Goal: Register for event/course

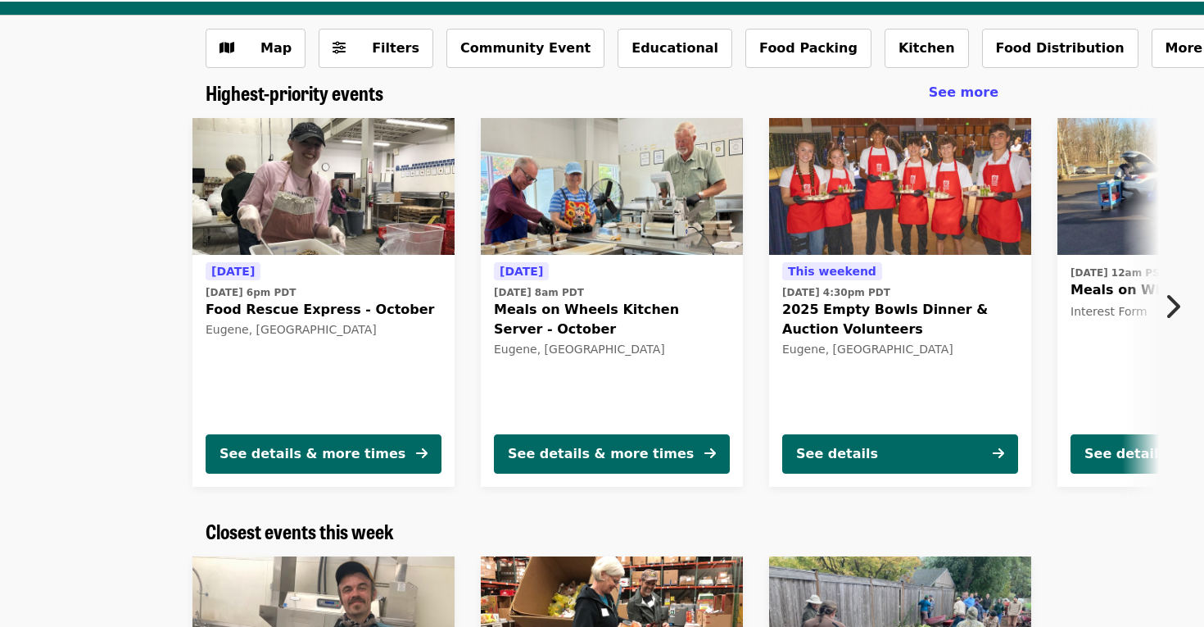
scroll to position [71, 0]
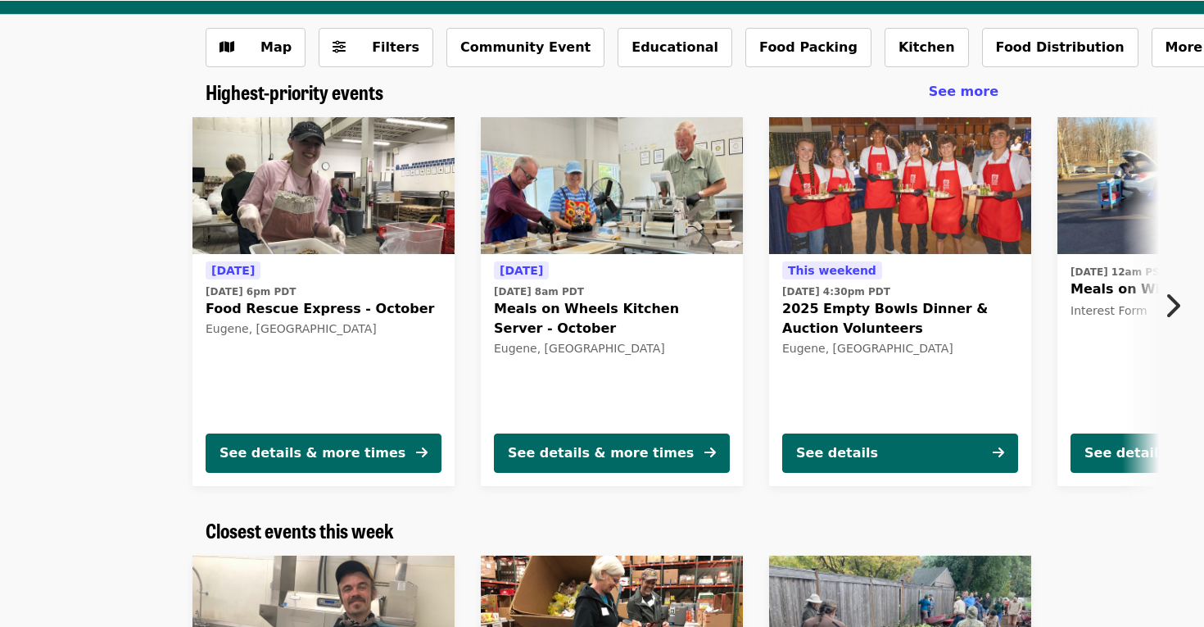
click at [1169, 302] on icon "chevron-right icon" at bounding box center [1172, 305] width 16 height 31
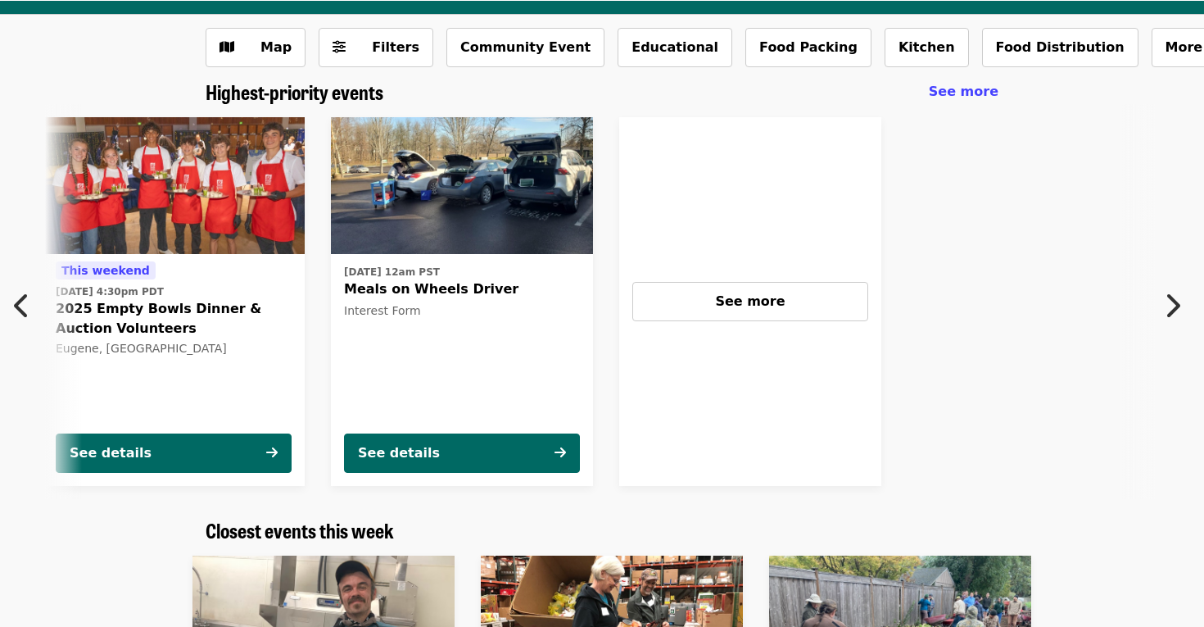
scroll to position [0, 730]
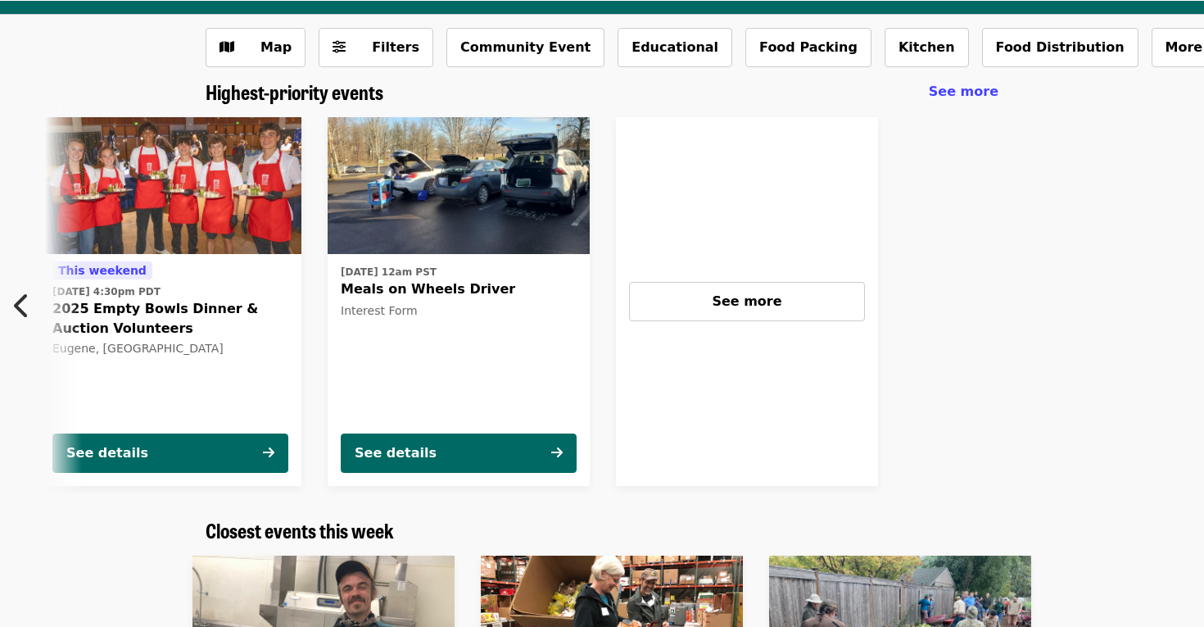
click at [10, 314] on button "Previous item" at bounding box center [27, 306] width 54 height 46
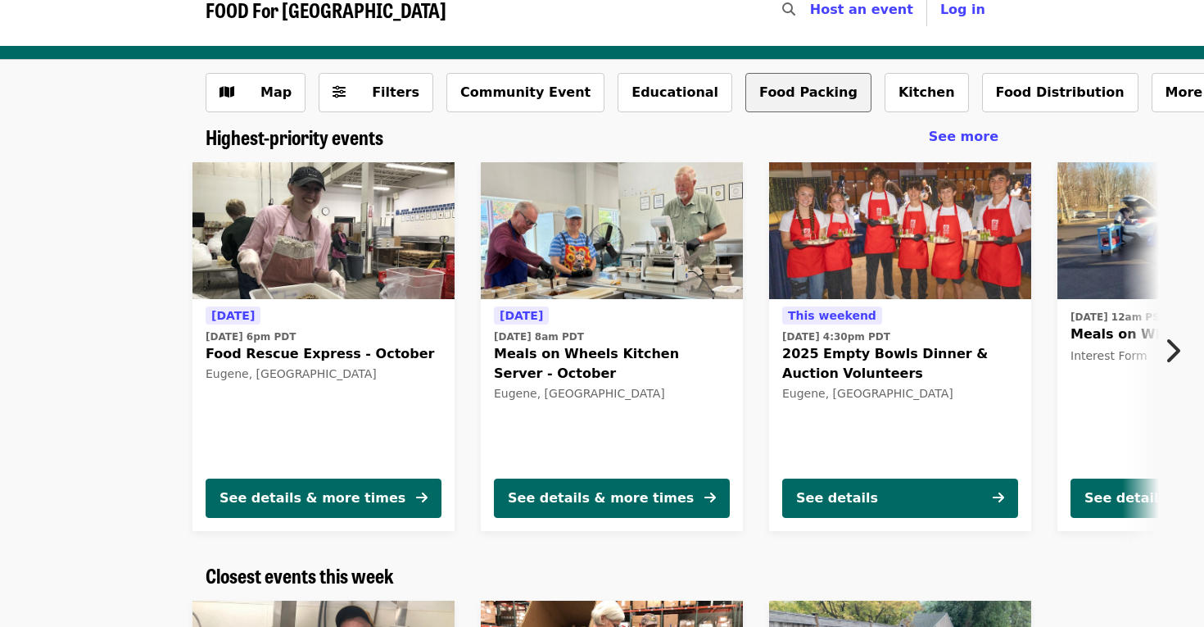
scroll to position [22, 0]
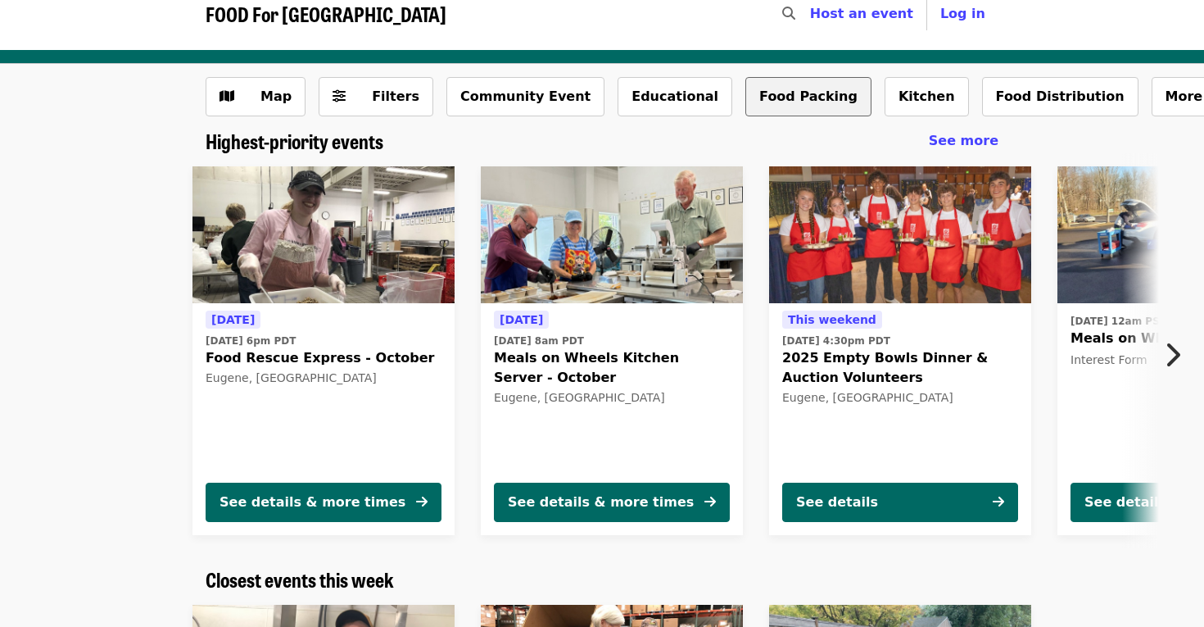
click at [788, 94] on button "Food Packing" at bounding box center [809, 96] width 126 height 39
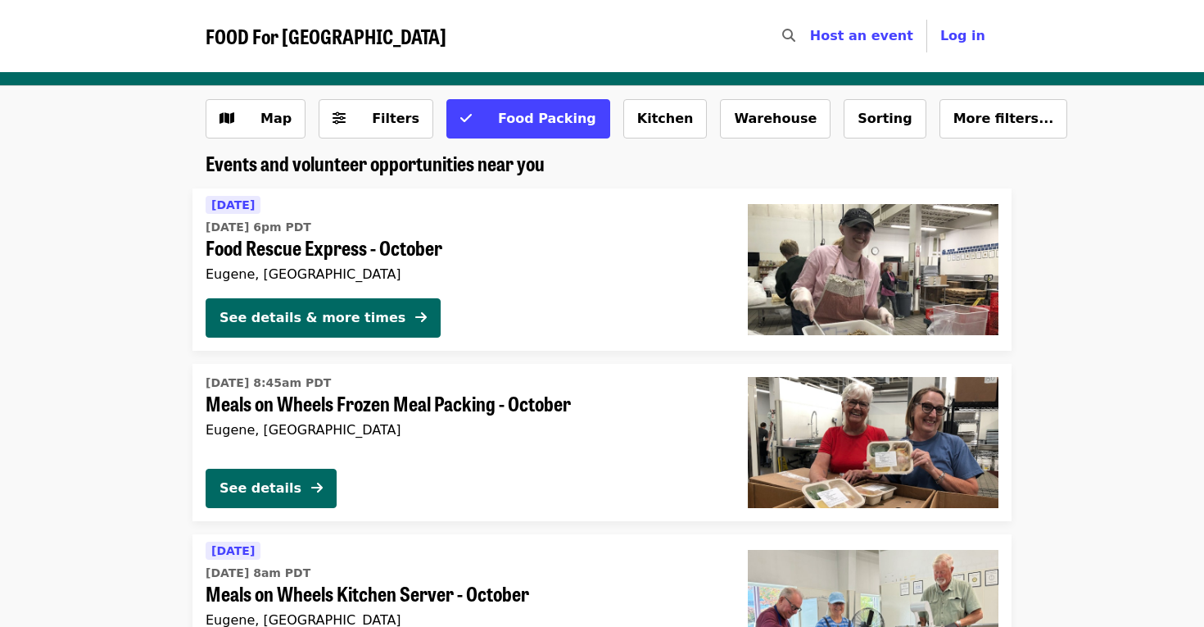
click at [308, 37] on span "FOOD For [GEOGRAPHIC_DATA]" at bounding box center [326, 35] width 241 height 29
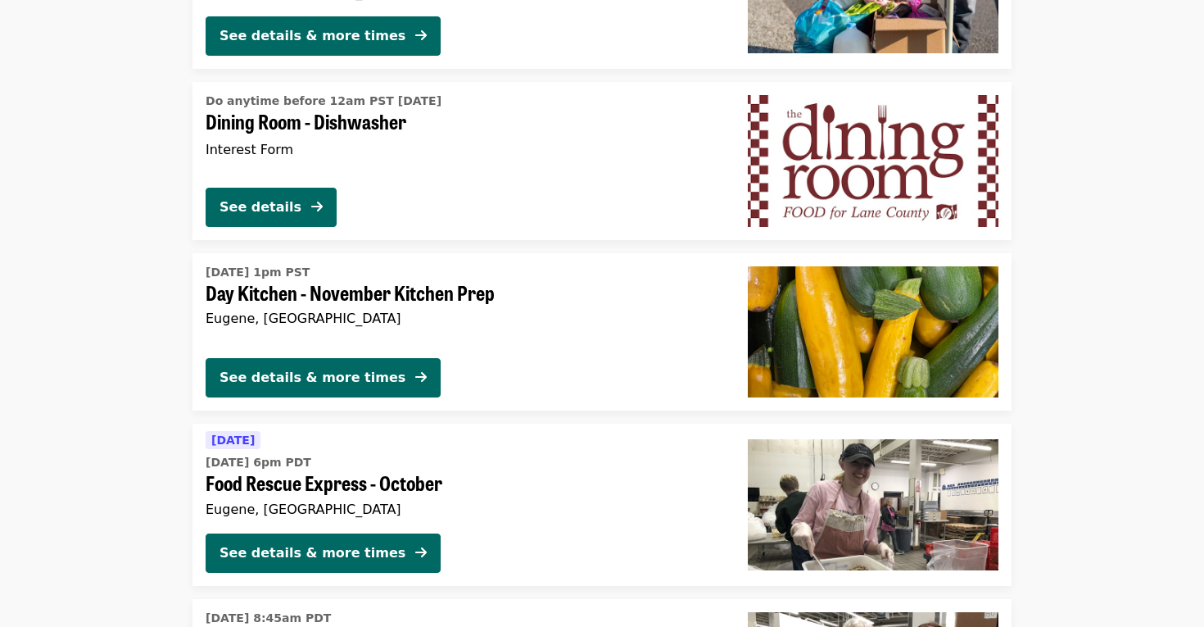
scroll to position [1560, 0]
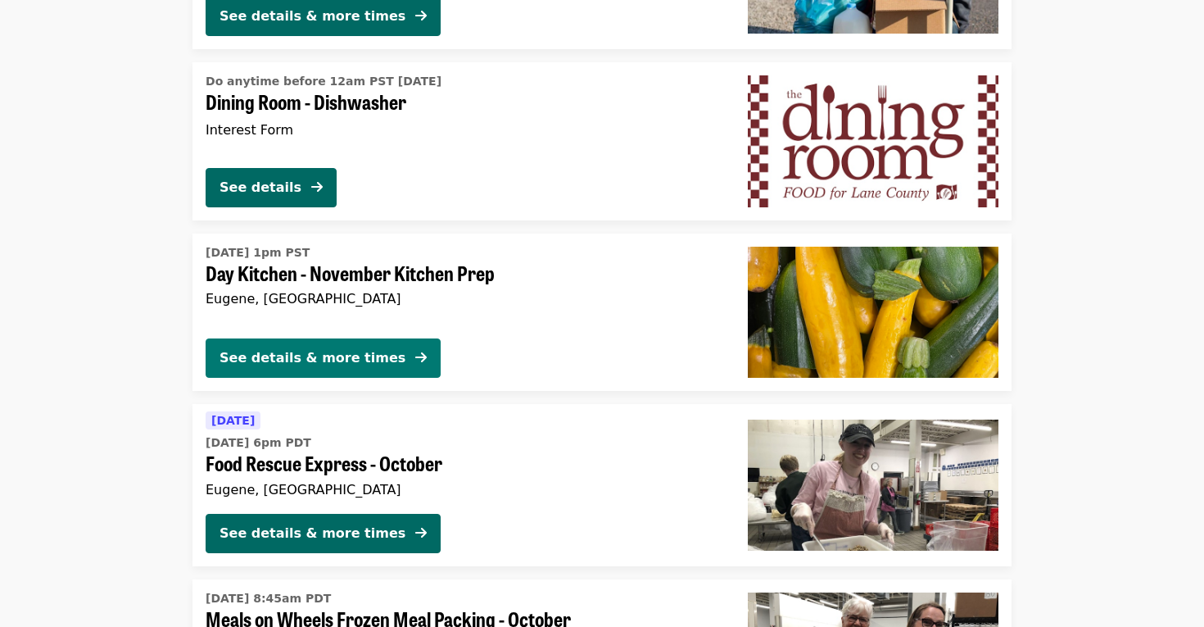
click at [324, 351] on div "See details & more times" at bounding box center [313, 358] width 186 height 20
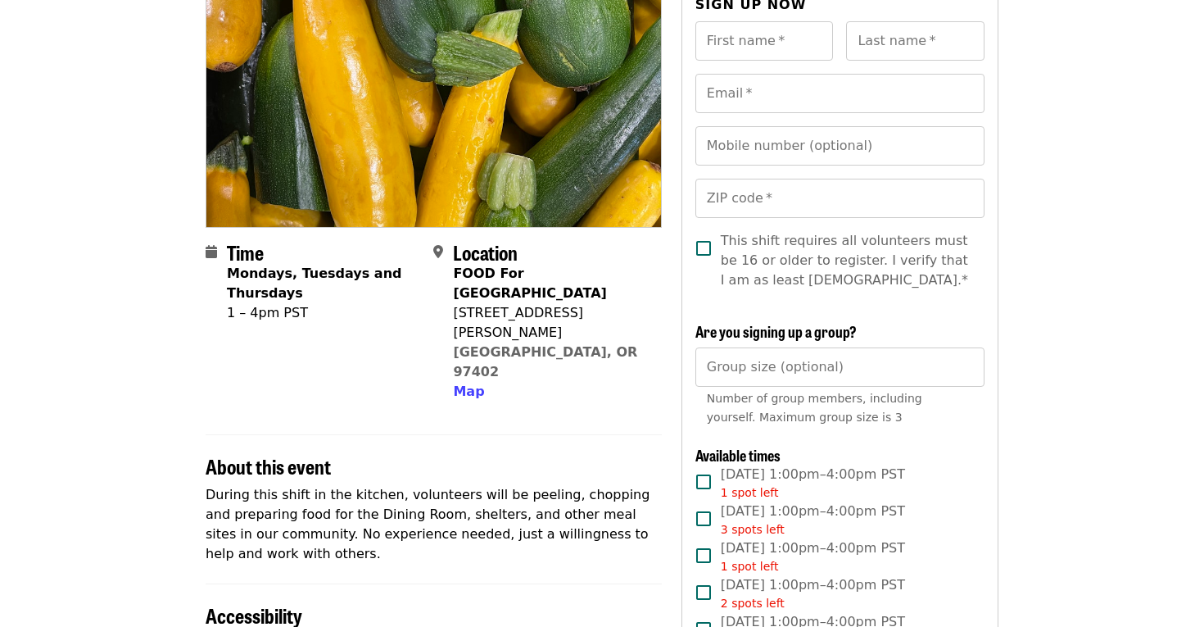
scroll to position [194, 0]
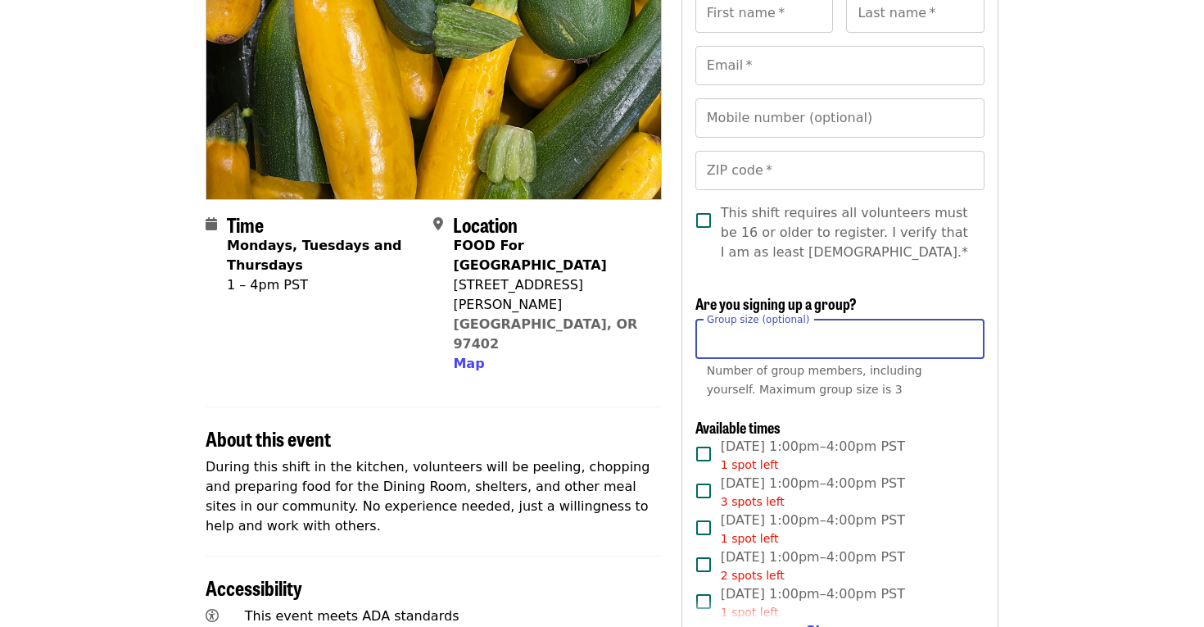
click at [823, 357] on input "Group size (optional)" at bounding box center [840, 339] width 289 height 39
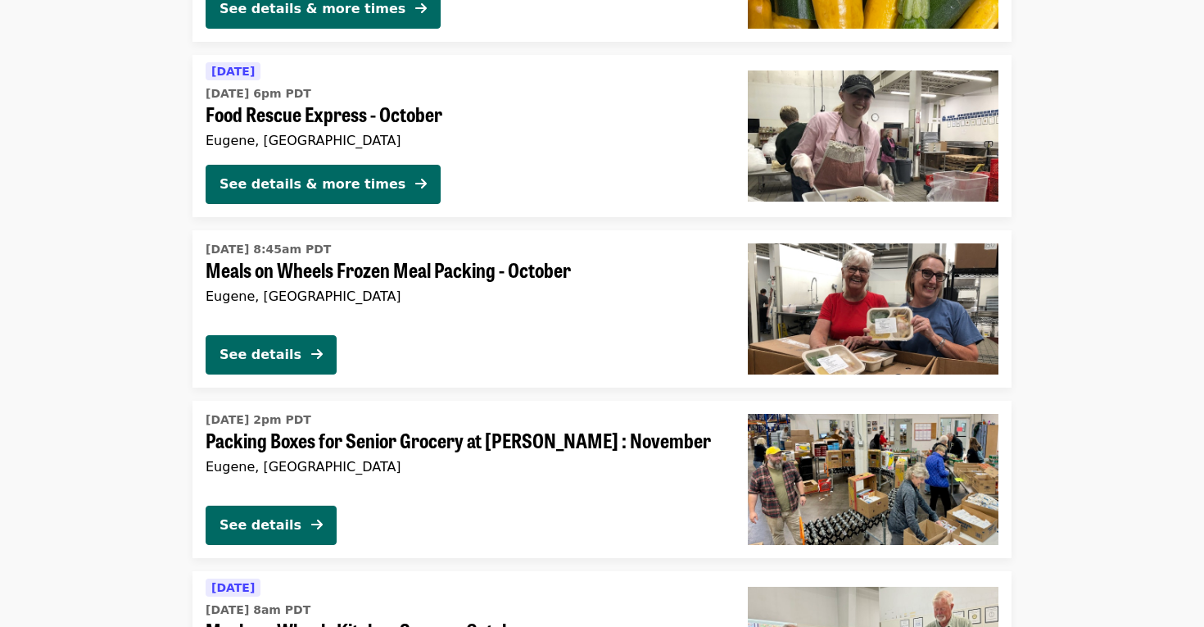
scroll to position [1906, 0]
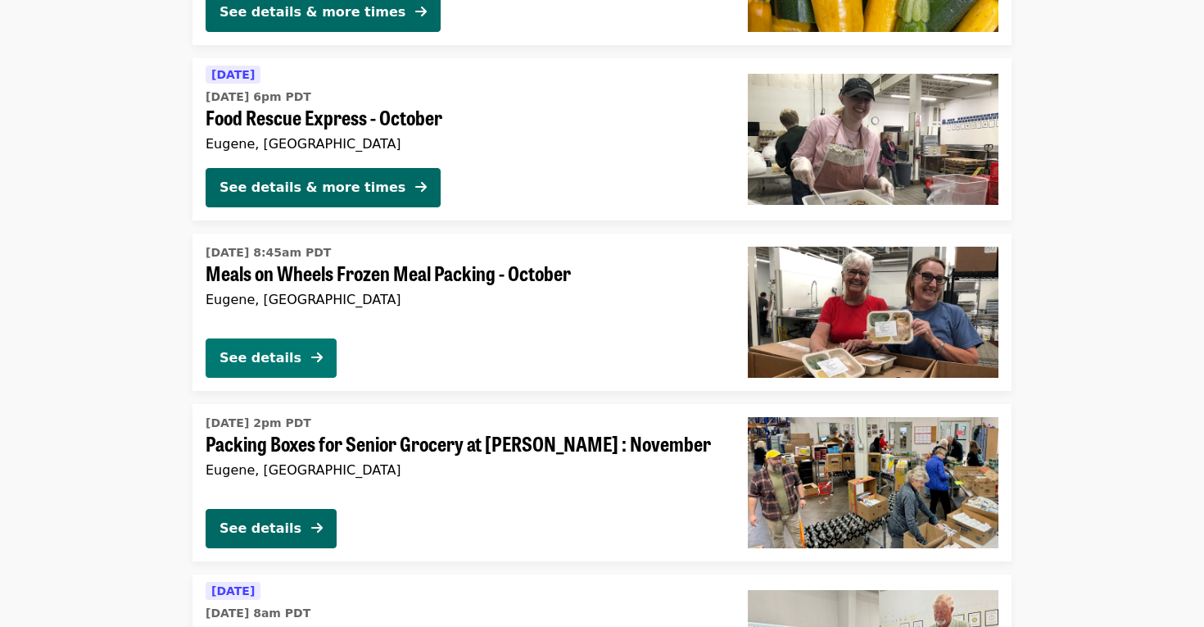
click at [253, 352] on div "See details" at bounding box center [261, 358] width 82 height 20
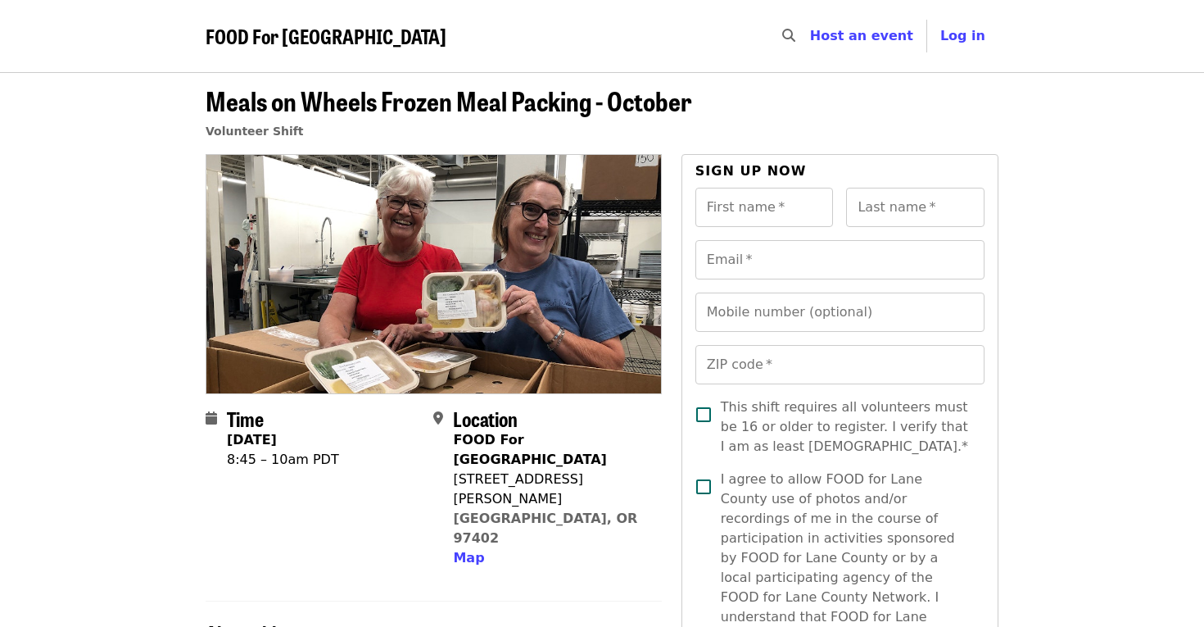
click at [277, 46] on span "FOOD For [GEOGRAPHIC_DATA]" at bounding box center [326, 35] width 241 height 29
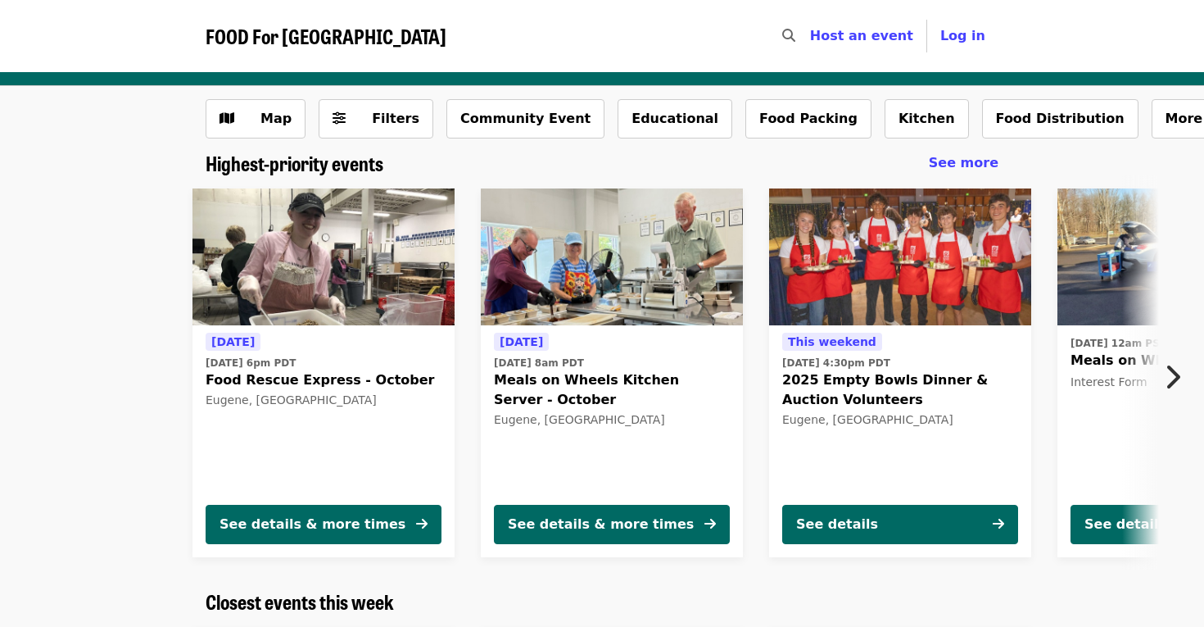
click at [1173, 369] on icon "chevron-right icon" at bounding box center [1172, 376] width 16 height 31
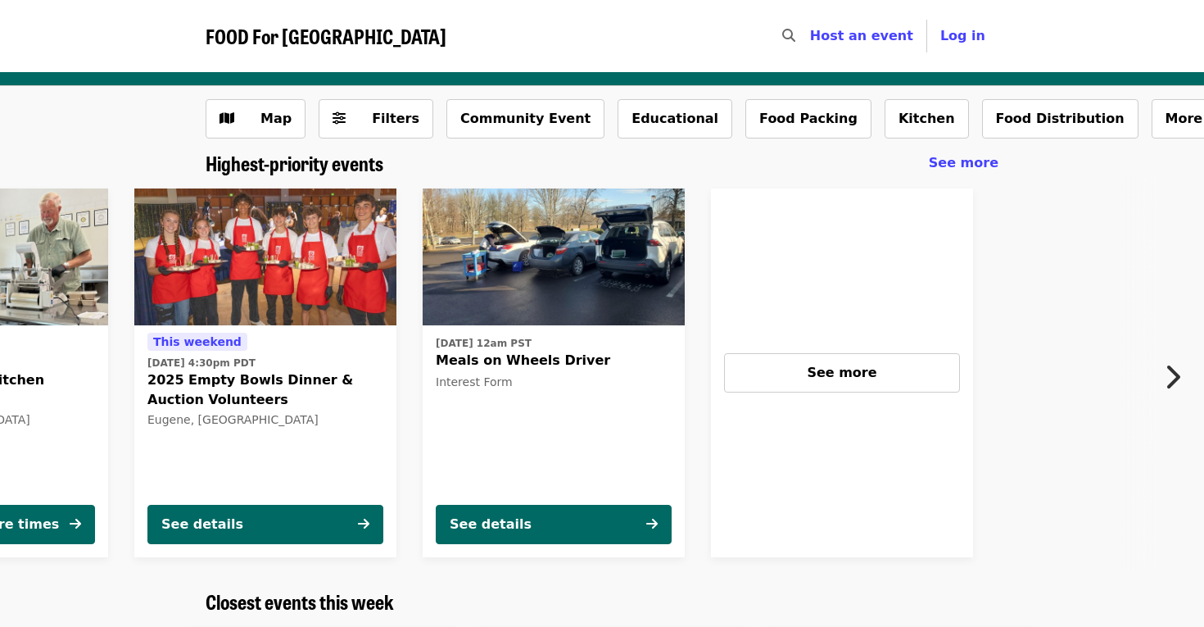
scroll to position [0, 730]
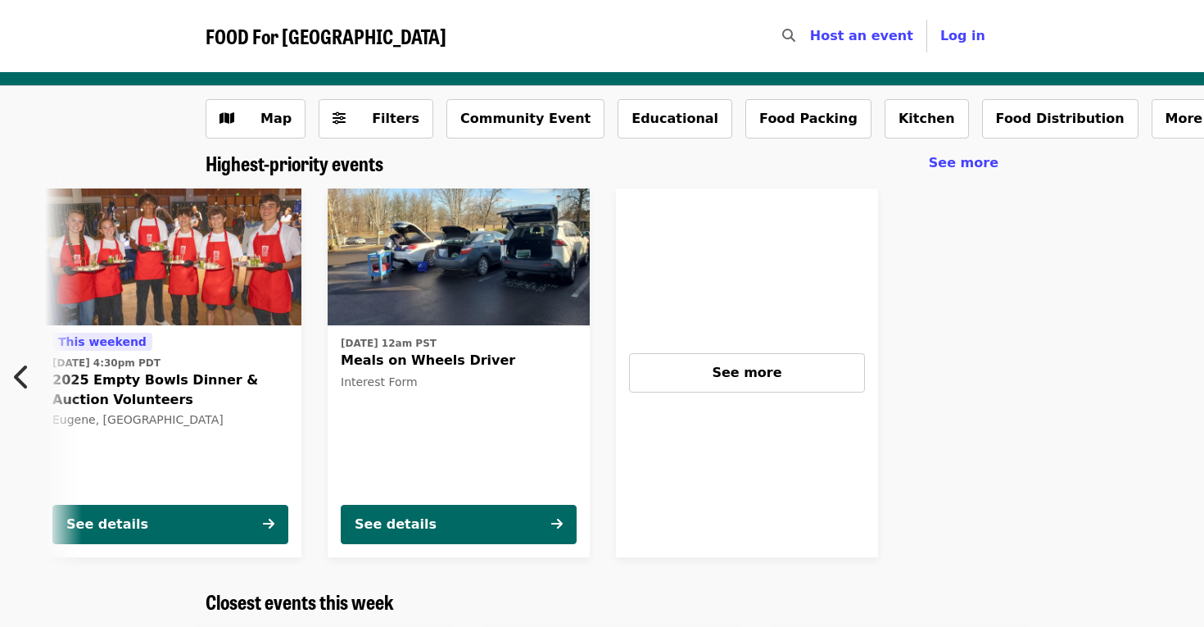
click at [16, 366] on icon "chevron-left icon" at bounding box center [22, 376] width 16 height 31
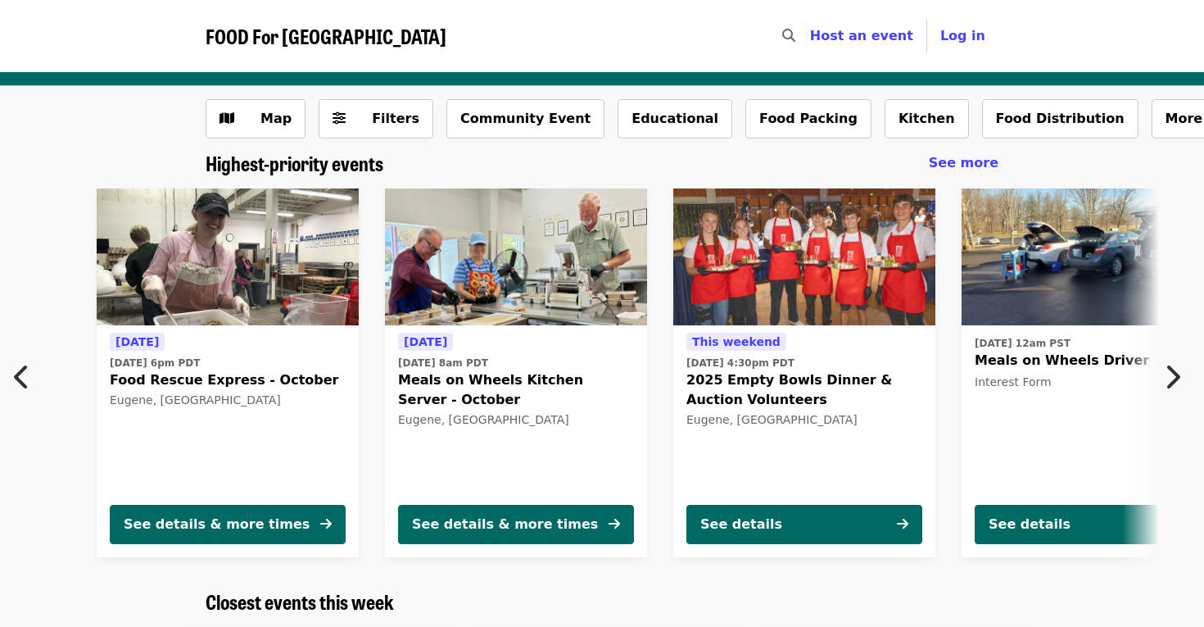
scroll to position [0, 0]
